Goal: Check status: Check status

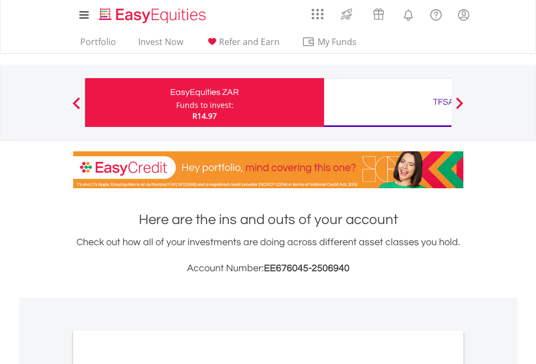
click at [176, 102] on div "Funds to invest:" at bounding box center [204, 105] width 57 height 11
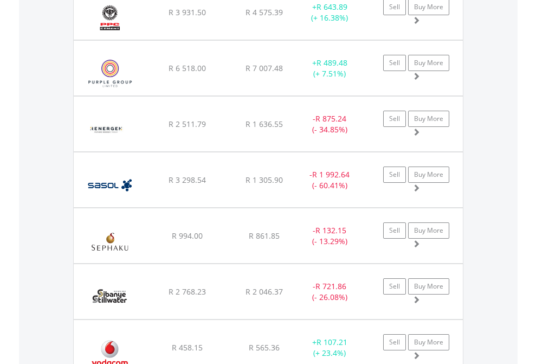
scroll to position [1249, 0]
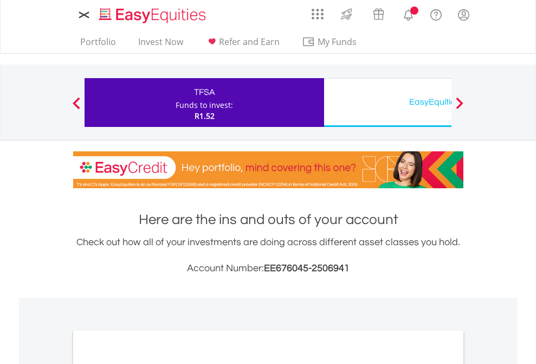
scroll to position [651, 0]
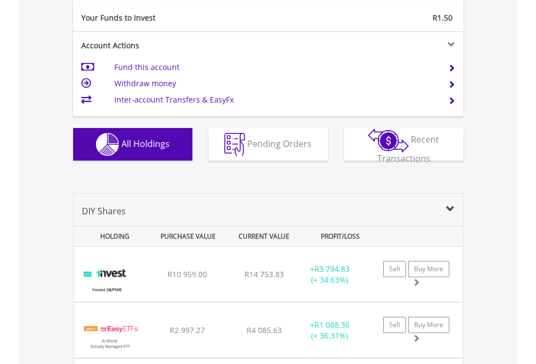
scroll to position [1205, 0]
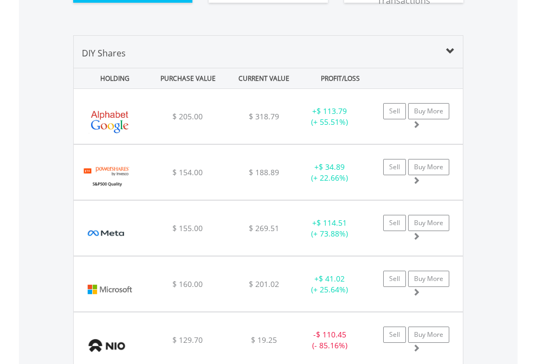
scroll to position [1227, 0]
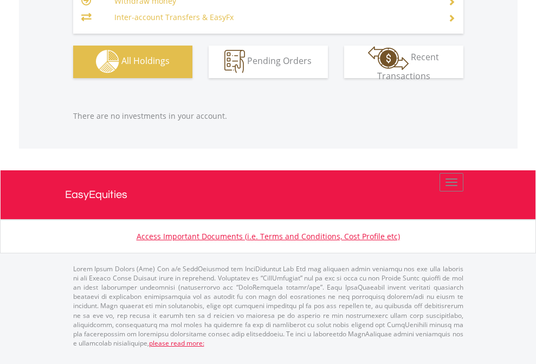
scroll to position [104, 170]
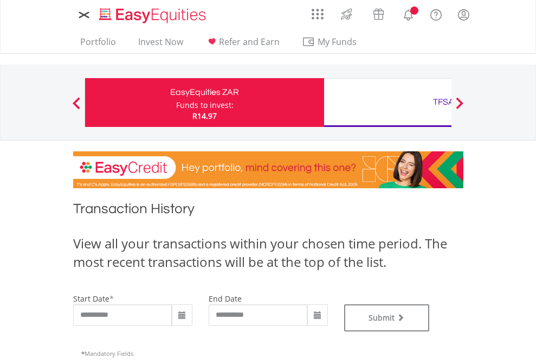
type input "**********"
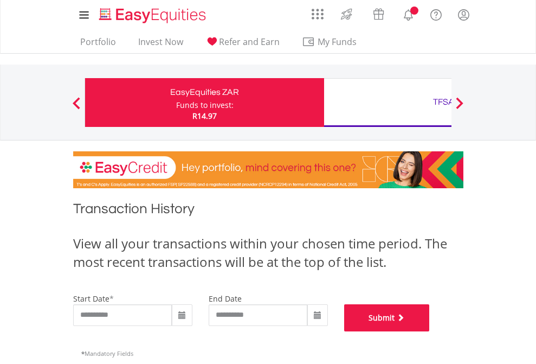
click at [430, 331] on button "Submit" at bounding box center [387, 317] width 86 height 27
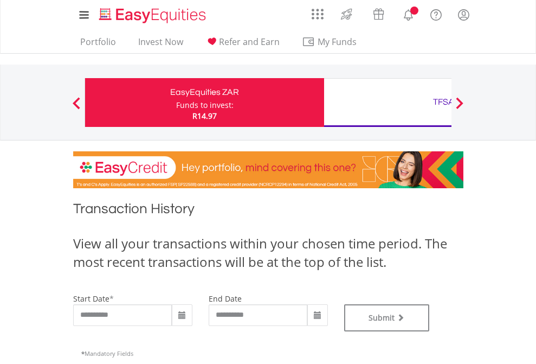
click at [387, 102] on div "TFSA" at bounding box center [444, 101] width 226 height 15
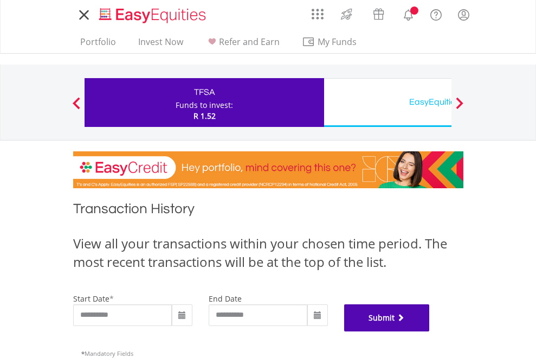
click at [430, 331] on button "Submit" at bounding box center [387, 317] width 86 height 27
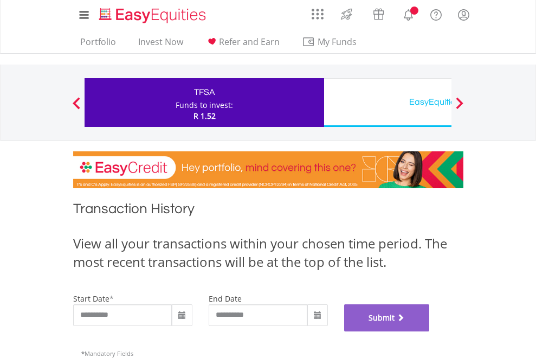
scroll to position [439, 0]
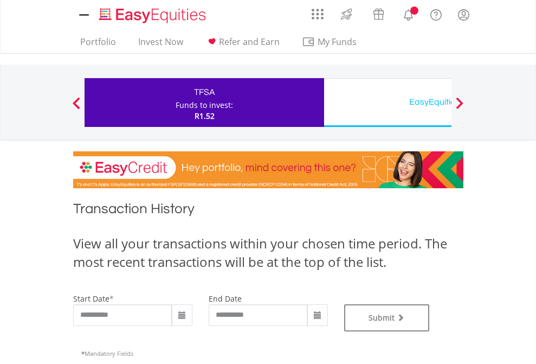
click at [387, 102] on div "EasyEquities USD" at bounding box center [444, 101] width 226 height 15
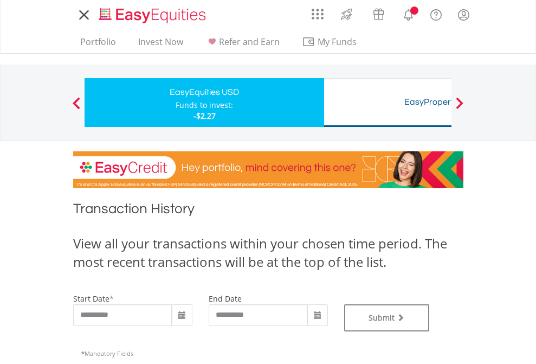
type input "**********"
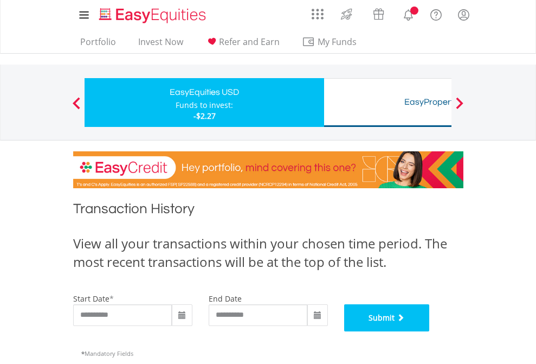
click at [430, 331] on button "Submit" at bounding box center [387, 317] width 86 height 27
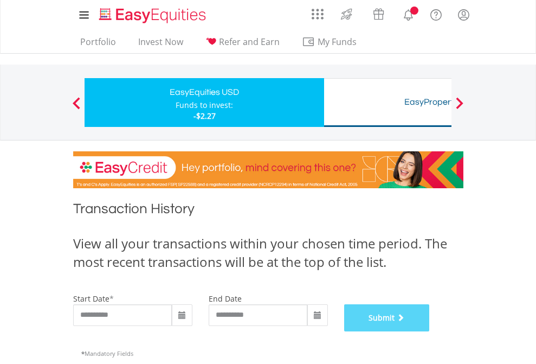
scroll to position [439, 0]
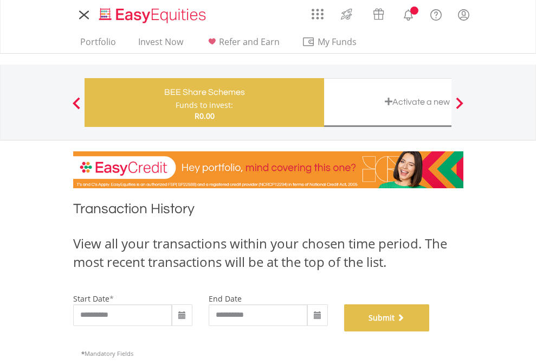
click at [430, 331] on button "Submit" at bounding box center [387, 317] width 86 height 27
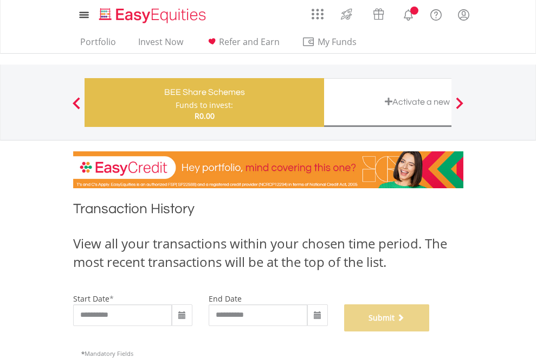
scroll to position [439, 0]
